Goal: Navigation & Orientation: Find specific page/section

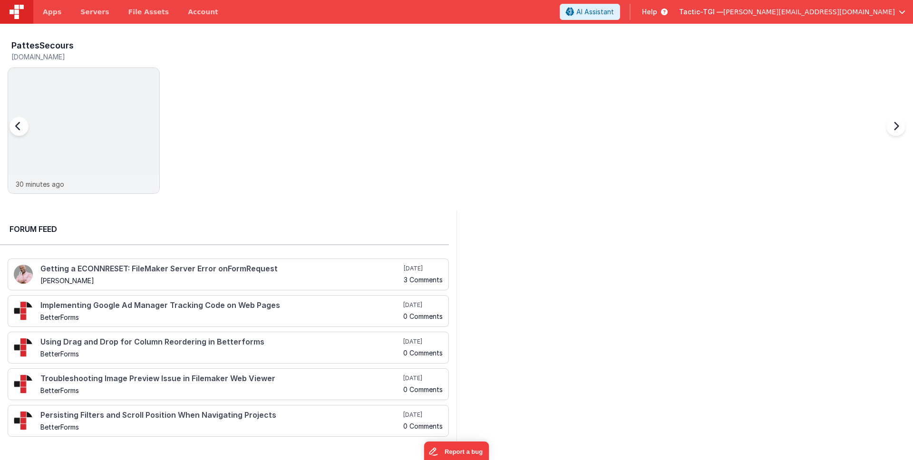
click at [42, 183] on div at bounding box center [29, 132] width 38 height 137
click at [69, 189] on div "30 minutes ago" at bounding box center [83, 183] width 151 height 19
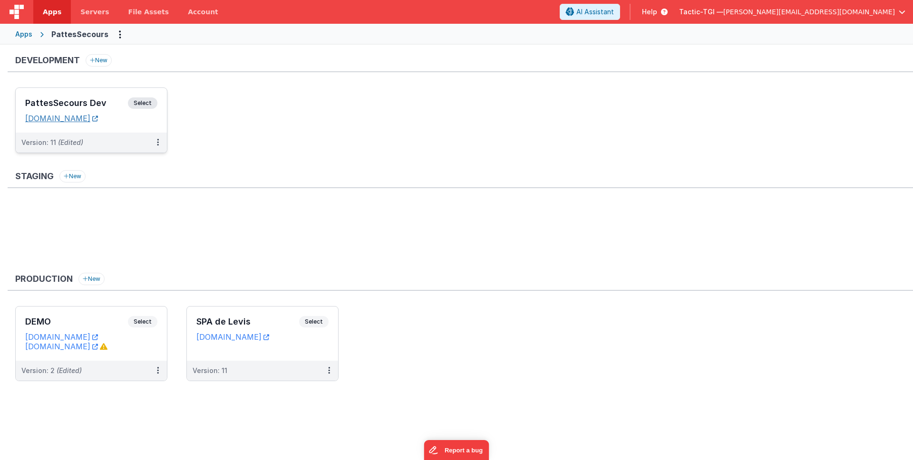
click at [87, 118] on link "[DOMAIN_NAME]" at bounding box center [61, 119] width 73 height 10
click at [235, 336] on link "[DOMAIN_NAME]" at bounding box center [232, 337] width 73 height 10
